Goal: Information Seeking & Learning: Learn about a topic

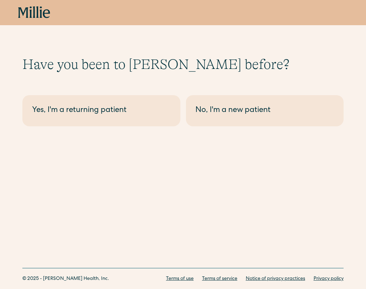
click at [44, 16] on icon at bounding box center [46, 13] width 7 height 9
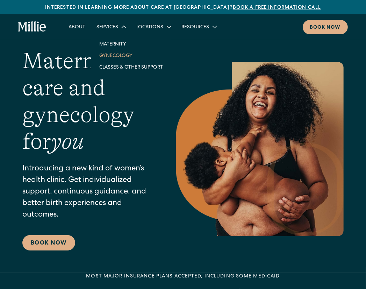
click at [115, 55] on link "Gynecology" at bounding box center [131, 56] width 75 height 12
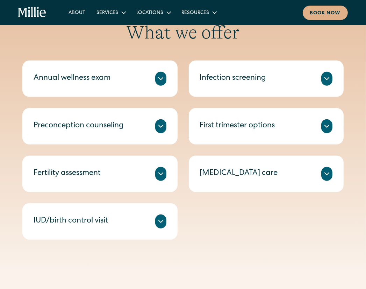
scroll to position [315, 0]
click at [167, 174] on div "Fertility assessment Comprehensive blood testing to reveal more information abo…" at bounding box center [99, 174] width 155 height 36
click at [160, 174] on icon at bounding box center [161, 174] width 4 height 2
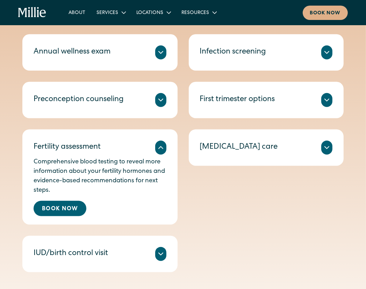
scroll to position [331, 0]
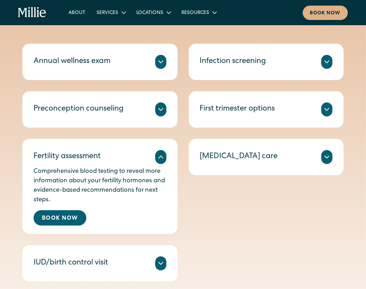
click at [162, 113] on div at bounding box center [160, 109] width 11 height 14
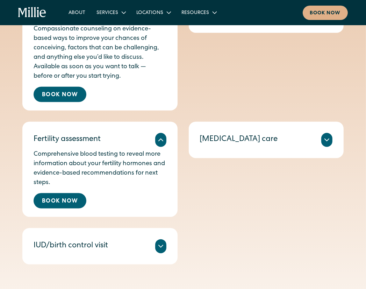
scroll to position [426, 0]
